Goal: Task Accomplishment & Management: Use online tool/utility

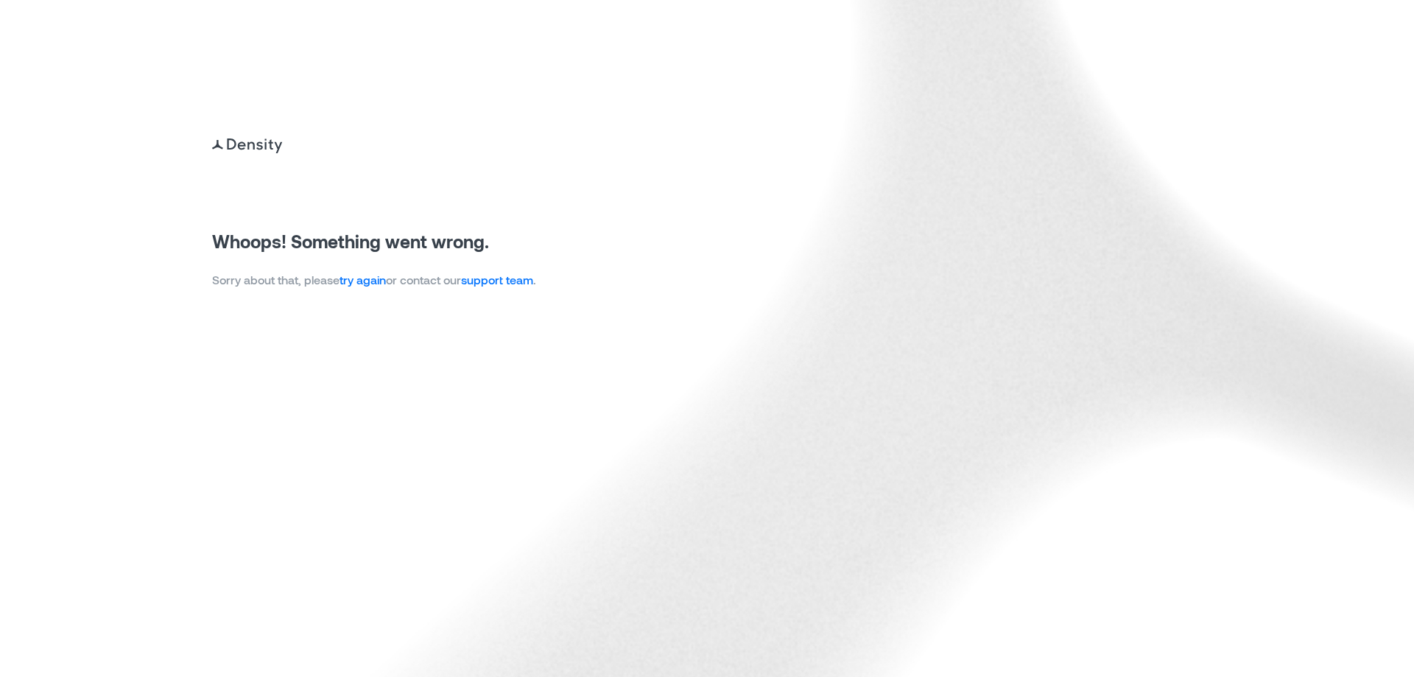
click at [356, 278] on link "try again" at bounding box center [362, 279] width 46 height 14
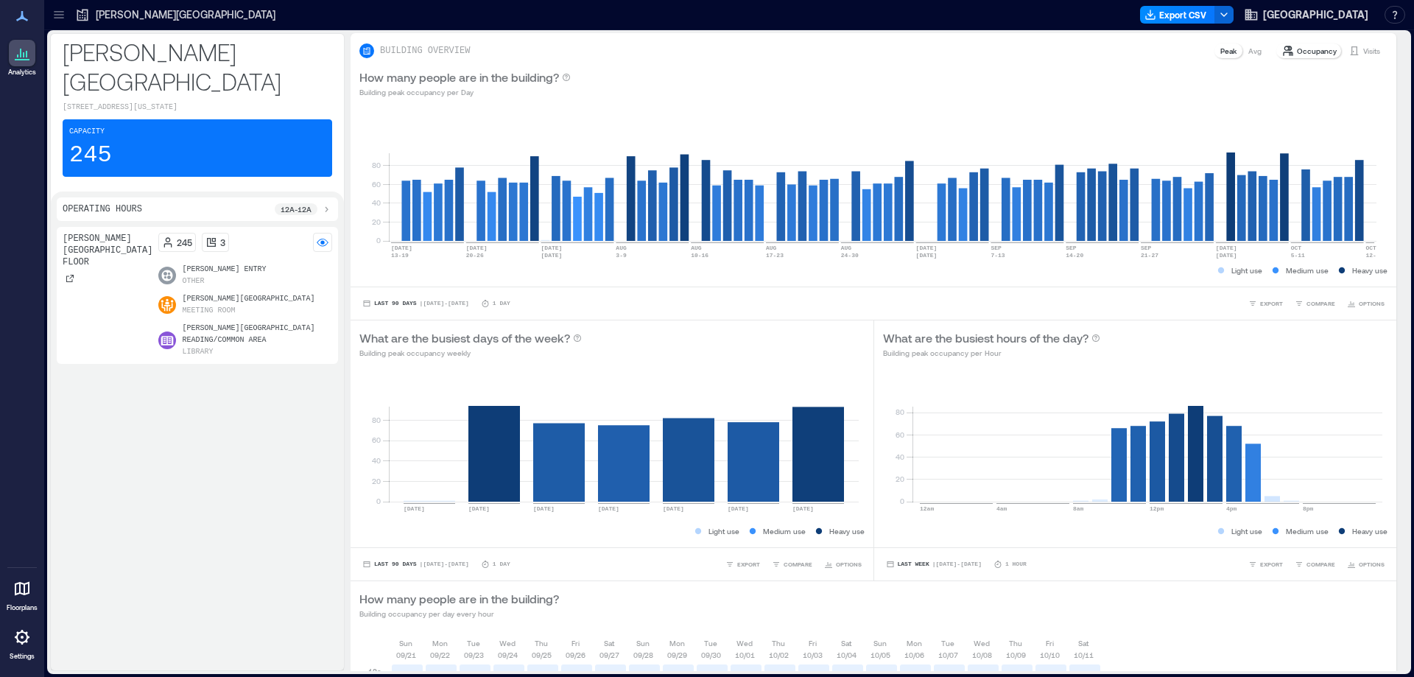
click at [166, 15] on p "[PERSON_NAME][GEOGRAPHIC_DATA]" at bounding box center [186, 14] width 180 height 15
click at [57, 8] on icon at bounding box center [59, 14] width 15 height 15
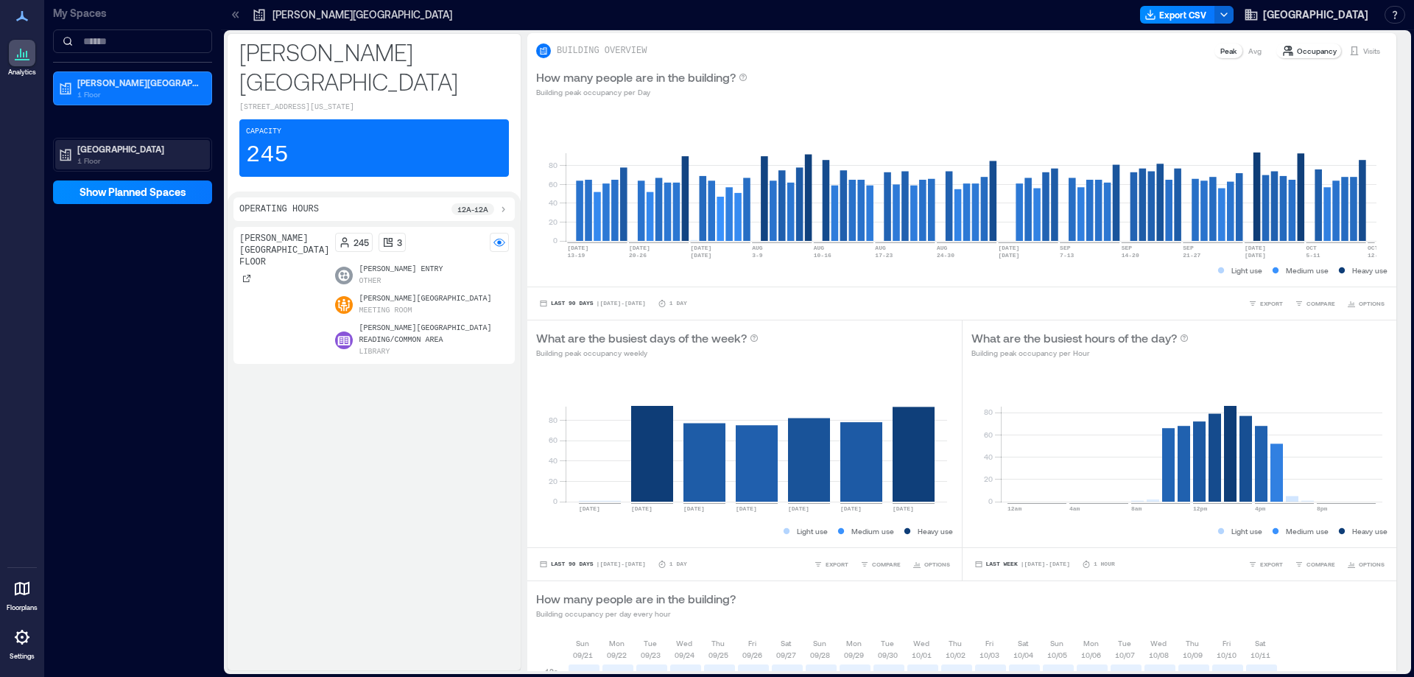
click at [115, 147] on p "[GEOGRAPHIC_DATA]" at bounding box center [139, 149] width 124 height 12
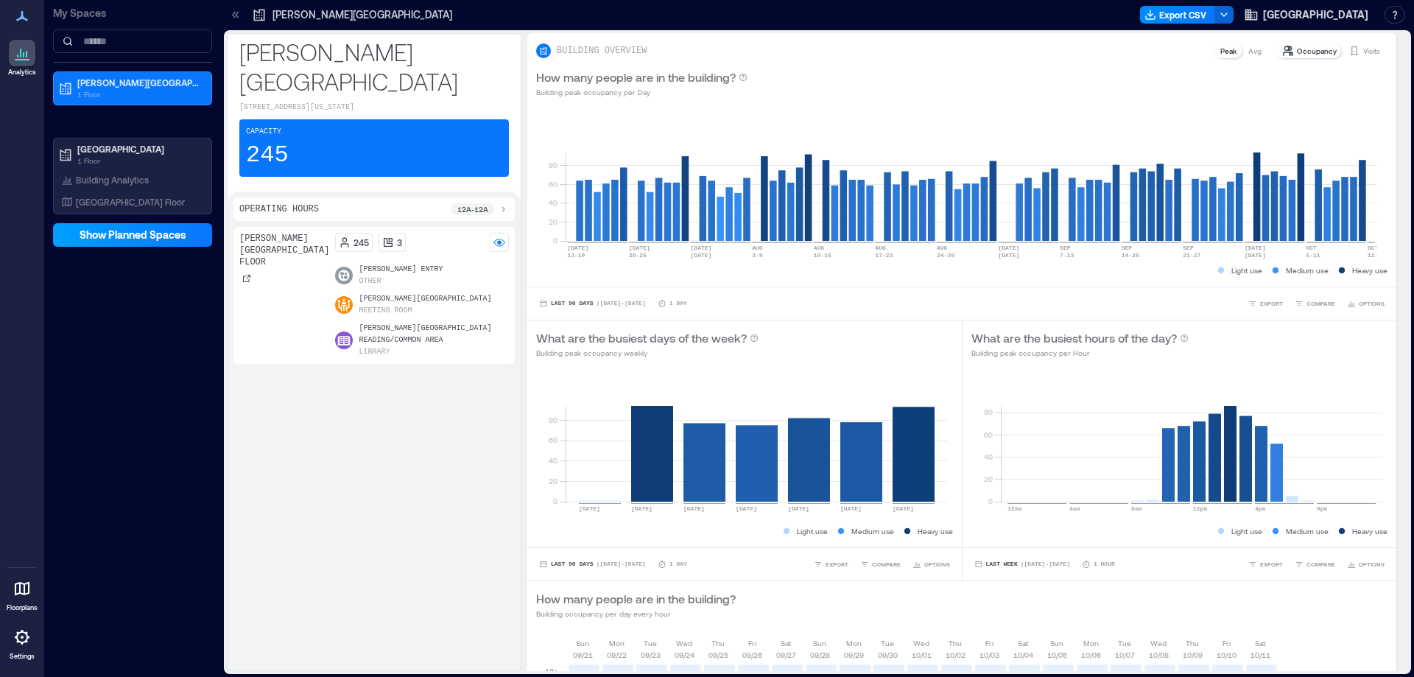
click at [115, 231] on span "Show Planned Spaces" at bounding box center [133, 234] width 107 height 15
click at [125, 233] on span "Hide Planned Spaces" at bounding box center [133, 234] width 102 height 15
click at [119, 176] on p "Building Analytics" at bounding box center [112, 180] width 73 height 12
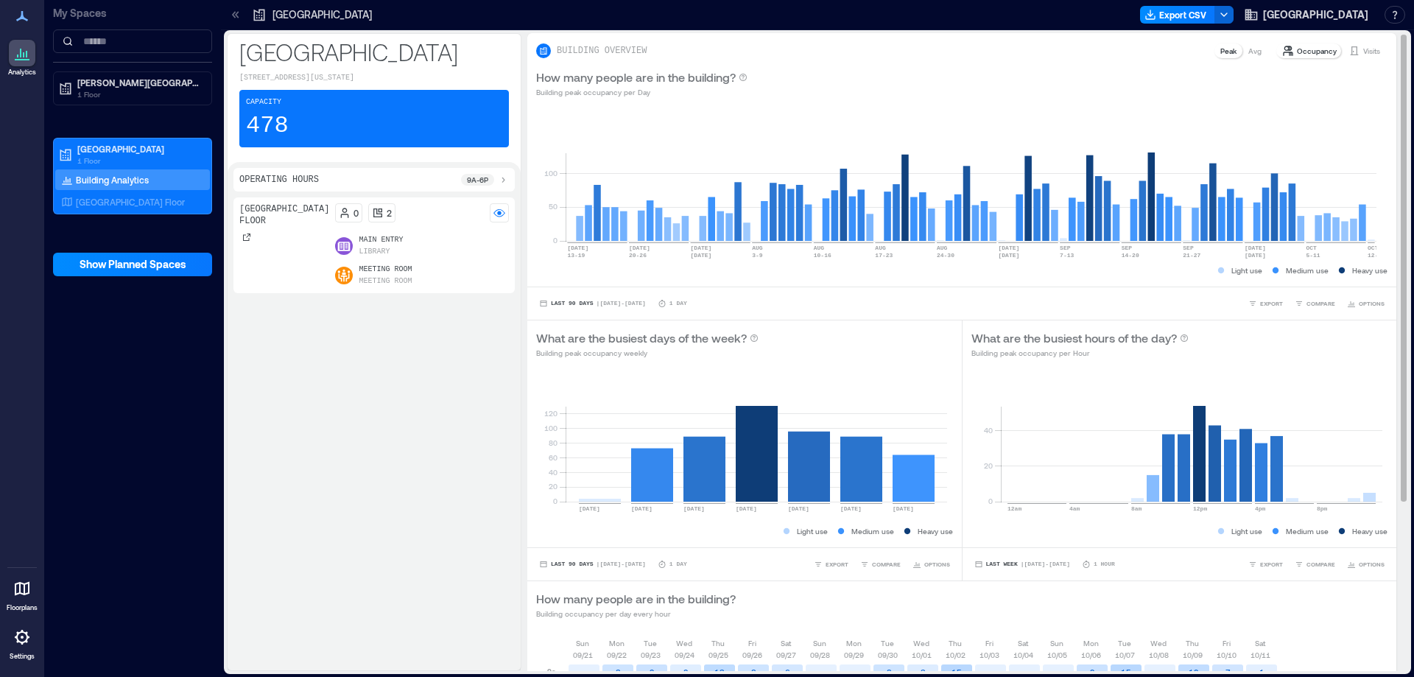
click at [1363, 49] on p "Visits" at bounding box center [1371, 51] width 17 height 12
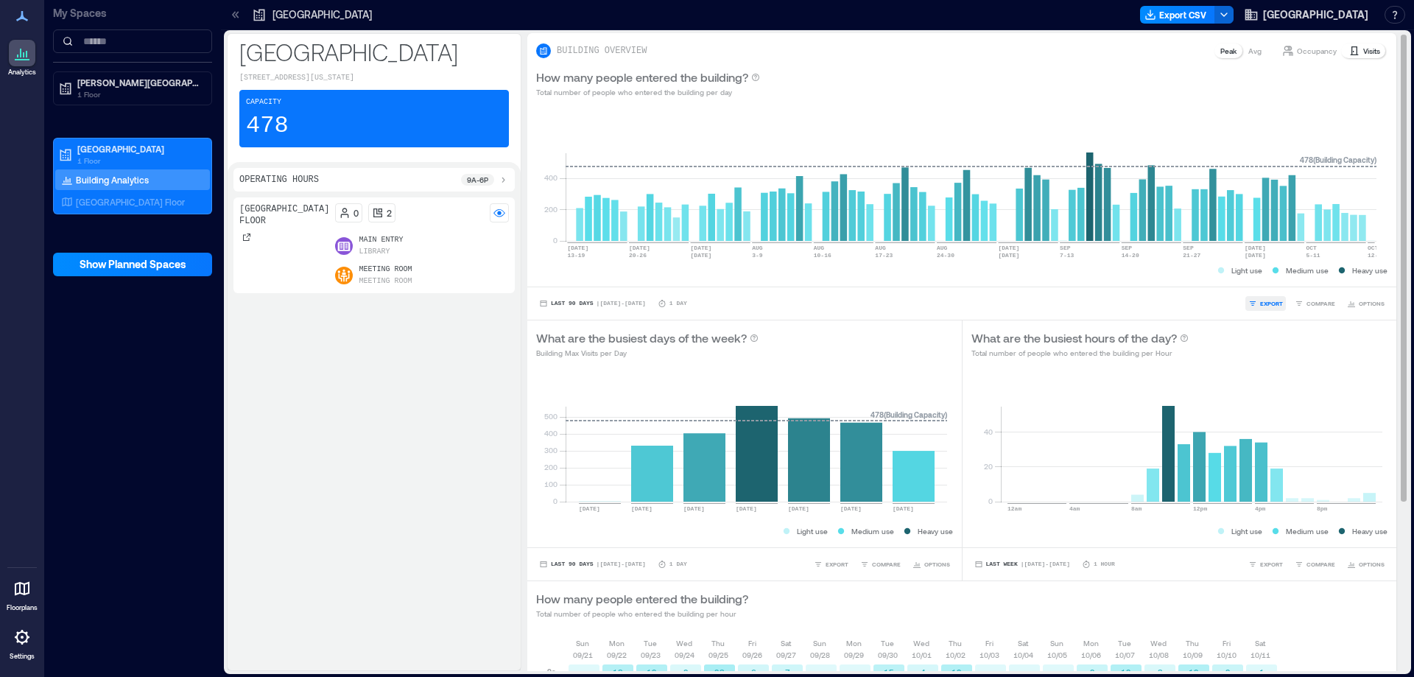
click at [1260, 300] on span "EXPORT" at bounding box center [1271, 303] width 23 height 9
click at [1263, 280] on span "CSV" at bounding box center [1266, 282] width 12 height 9
